Goal: Transaction & Acquisition: Purchase product/service

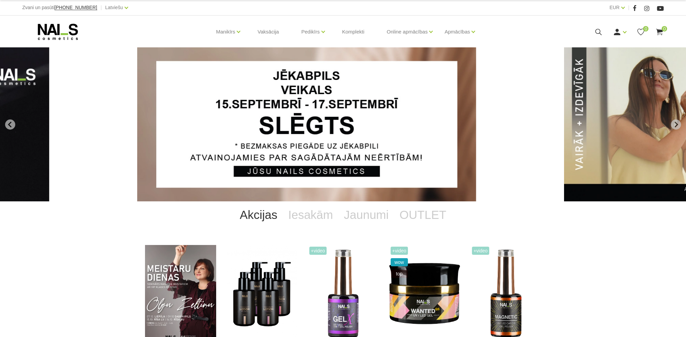
click at [600, 34] on icon at bounding box center [598, 32] width 8 height 8
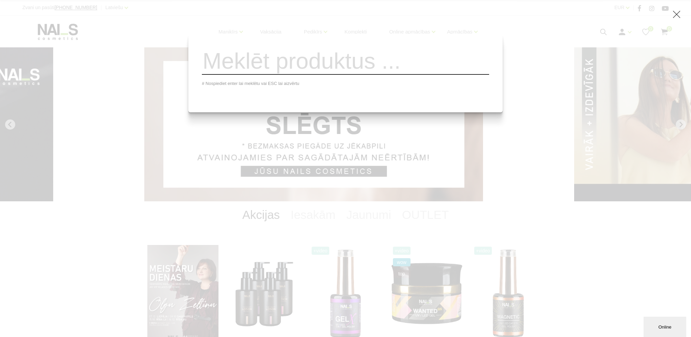
click at [299, 61] on input "search" at bounding box center [345, 60] width 287 height 27
type input "vīles"
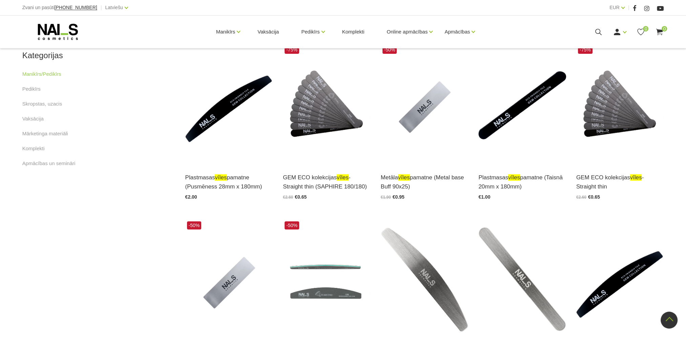
scroll to position [421, 0]
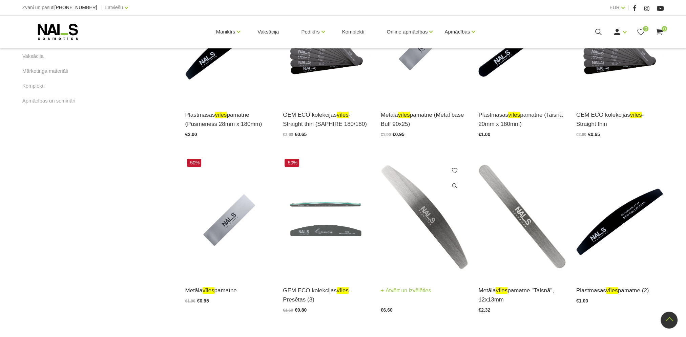
click at [421, 215] on img at bounding box center [425, 217] width 88 height 121
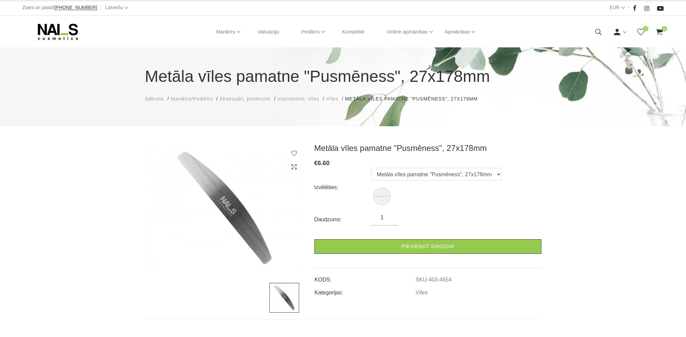
click at [46, 31] on use at bounding box center [58, 32] width 40 height 16
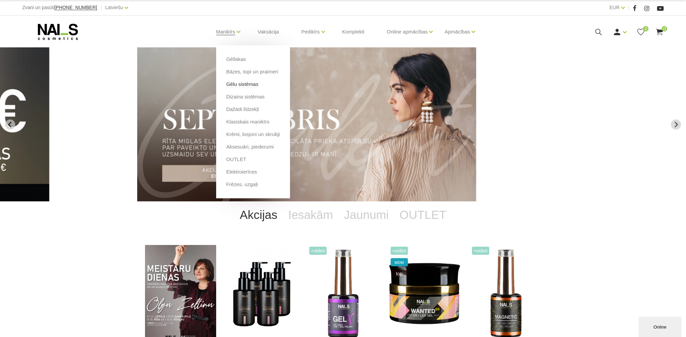
click at [244, 81] on link "Gēlu sistēmas" at bounding box center [242, 84] width 32 height 7
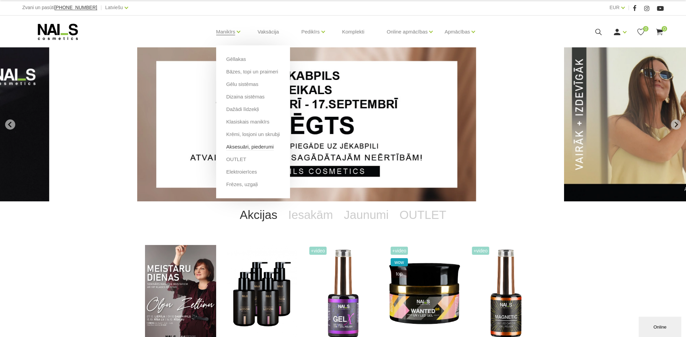
click at [247, 150] on li "Aksesuāri, piederumi" at bounding box center [253, 149] width 54 height 13
click at [247, 150] on link "Aksesuāri, piederumi" at bounding box center [249, 146] width 47 height 7
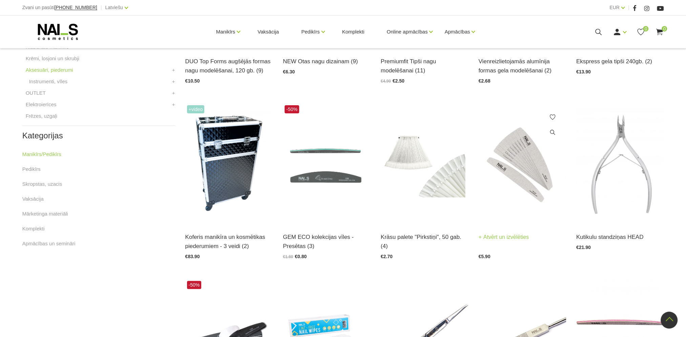
scroll to position [271, 0]
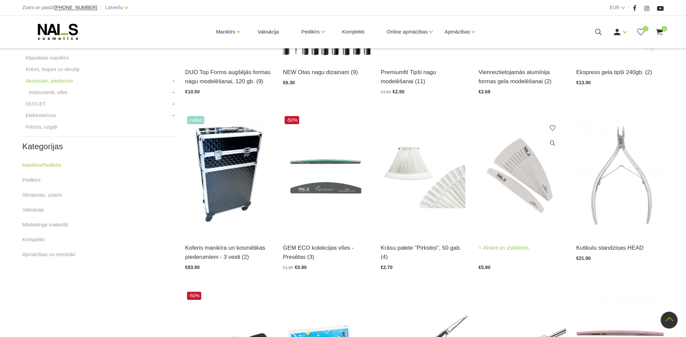
click at [514, 194] on img at bounding box center [522, 175] width 88 height 121
